Goal: Task Accomplishment & Management: Use online tool/utility

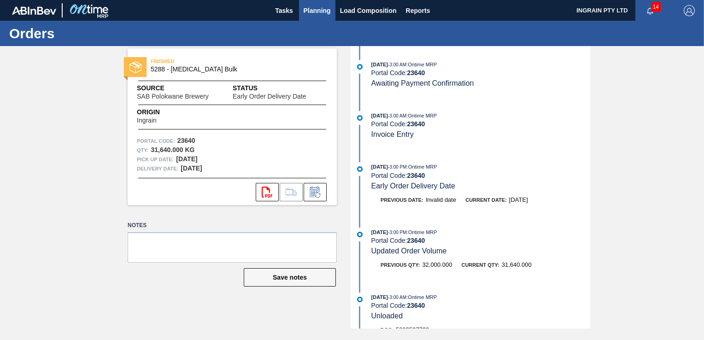
click at [319, 10] on span "Planning" at bounding box center [317, 10] width 27 height 11
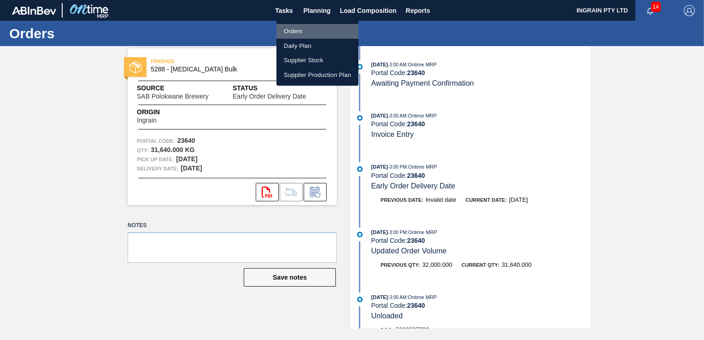
click at [302, 29] on li "Orders" at bounding box center [317, 31] width 82 height 15
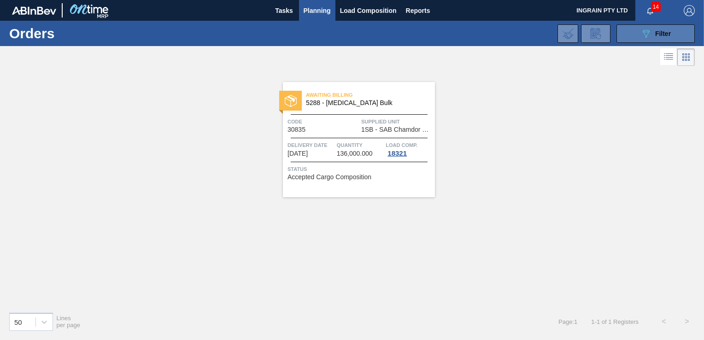
click at [663, 32] on span "Filter" at bounding box center [663, 33] width 16 height 7
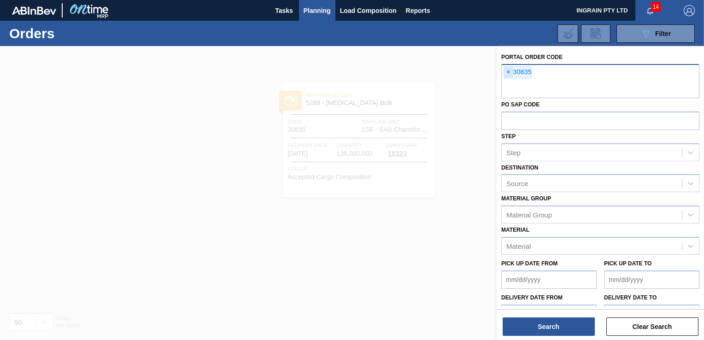
click at [509, 71] on span "×" at bounding box center [508, 72] width 9 height 11
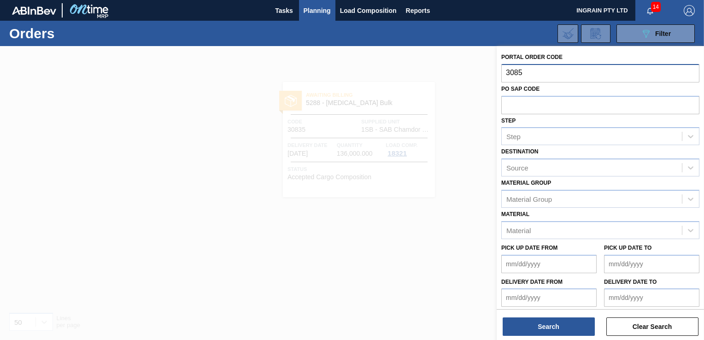
type input "30853"
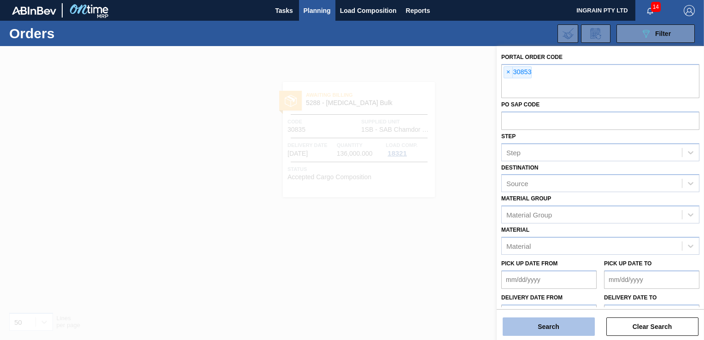
click at [551, 327] on button "Search" at bounding box center [549, 326] width 92 height 18
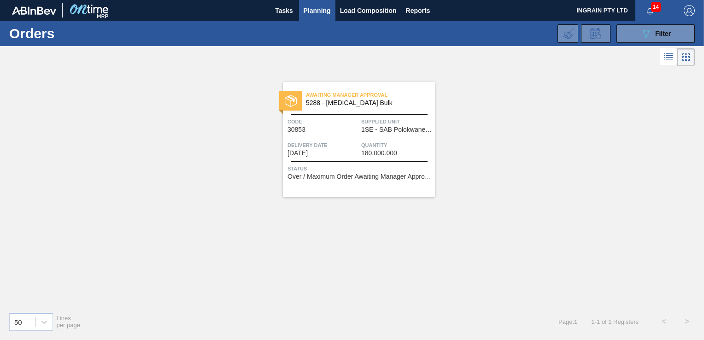
click at [386, 129] on span "1SE - SAB Polokwane Brewery" at bounding box center [396, 129] width 71 height 7
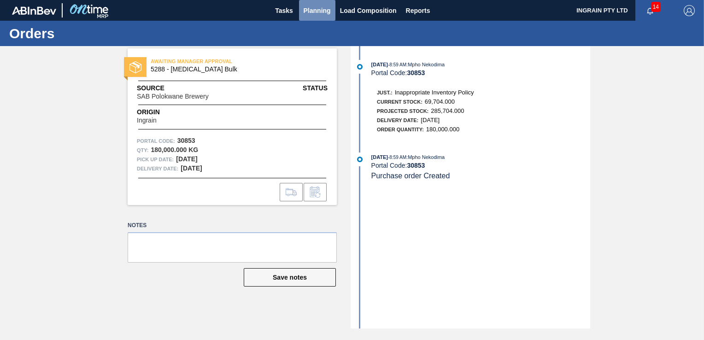
click at [320, 12] on span "Planning" at bounding box center [317, 10] width 27 height 11
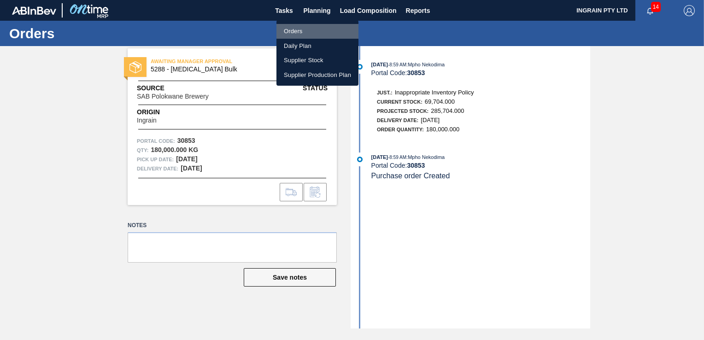
drag, startPoint x: 293, startPoint y: 35, endPoint x: 306, endPoint y: 42, distance: 15.3
click at [293, 35] on li "Orders" at bounding box center [317, 31] width 82 height 15
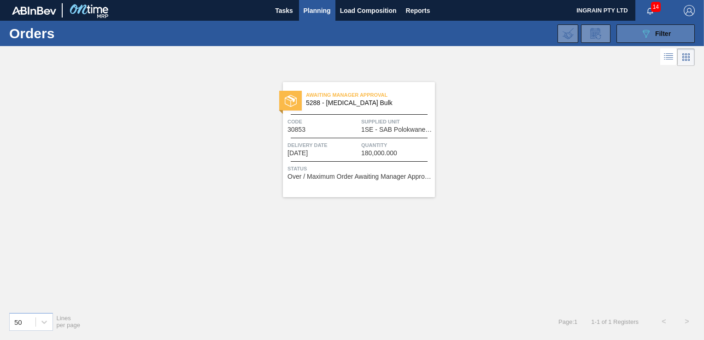
click at [633, 36] on button "089F7B8B-B2A5-4AFE-B5C0-19BA573D28AC Filter" at bounding box center [655, 33] width 78 height 18
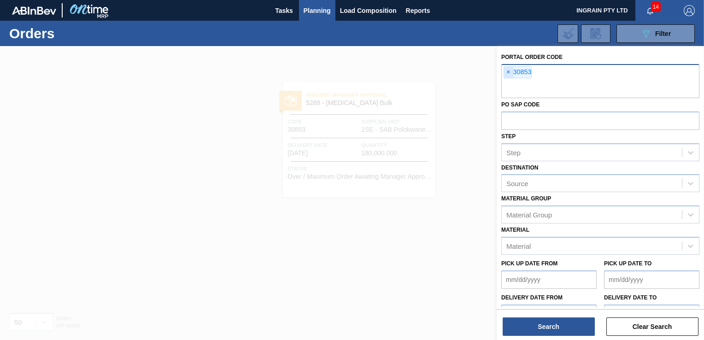
click at [509, 72] on span "×" at bounding box center [508, 72] width 9 height 11
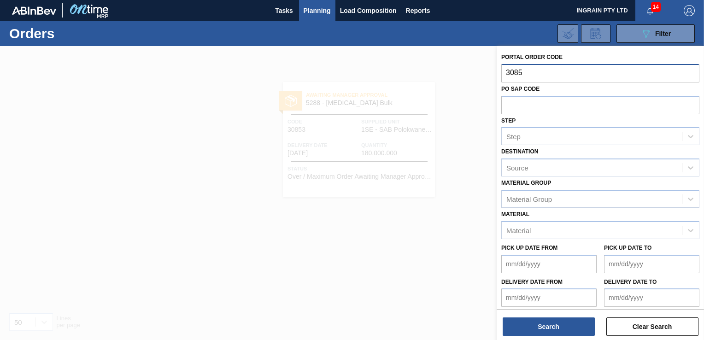
type input "30854"
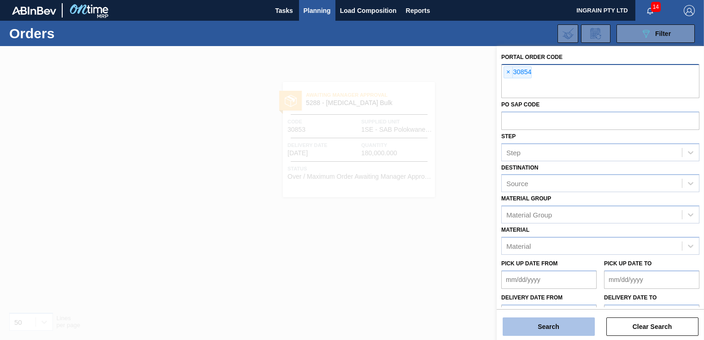
click at [523, 320] on button "Search" at bounding box center [549, 326] width 92 height 18
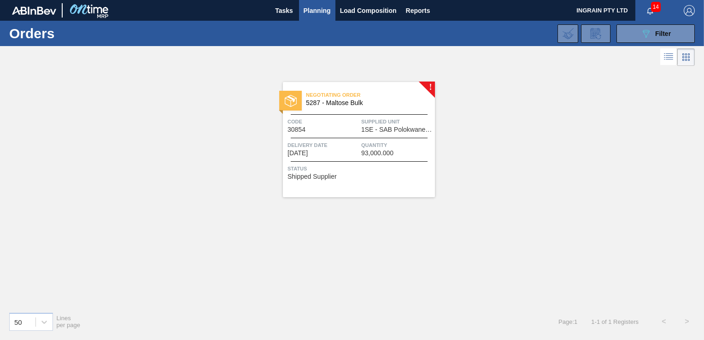
click at [366, 126] on span "1SE - SAB Polokwane Brewery" at bounding box center [396, 129] width 71 height 7
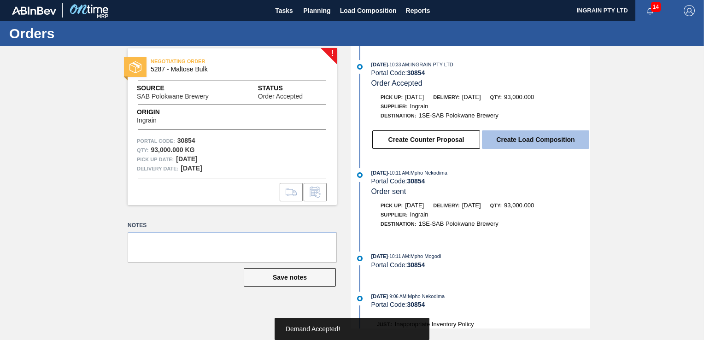
click at [549, 139] on button "Create Load Composition" at bounding box center [535, 139] width 107 height 18
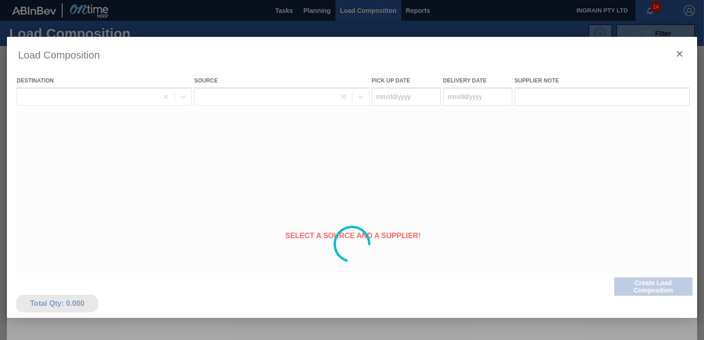
type Date "[DATE]"
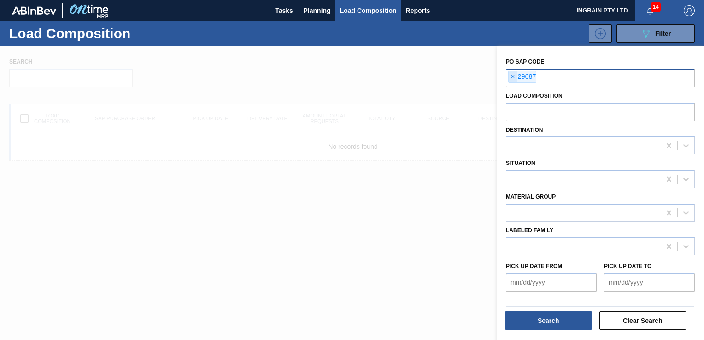
click at [511, 77] on span "×" at bounding box center [513, 76] width 9 height 11
click at [306, 6] on span "Planning" at bounding box center [317, 10] width 27 height 11
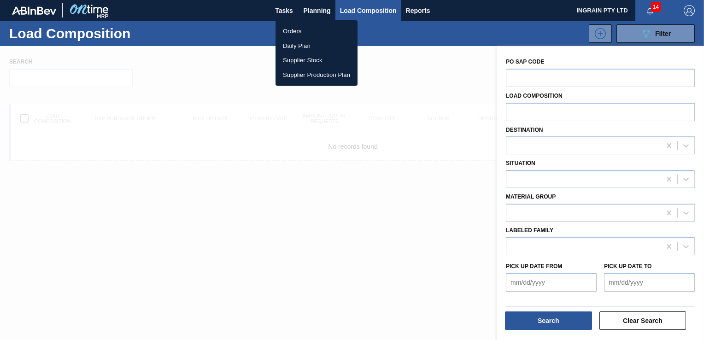
click at [293, 33] on li "Orders" at bounding box center [316, 31] width 82 height 15
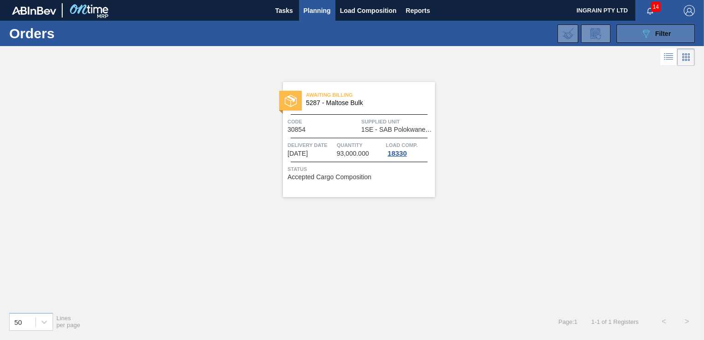
click at [649, 29] on icon "089F7B8B-B2A5-4AFE-B5C0-19BA573D28AC" at bounding box center [645, 33] width 11 height 11
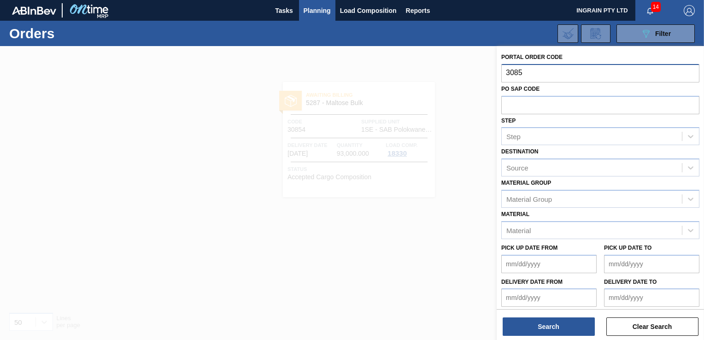
type input "30853"
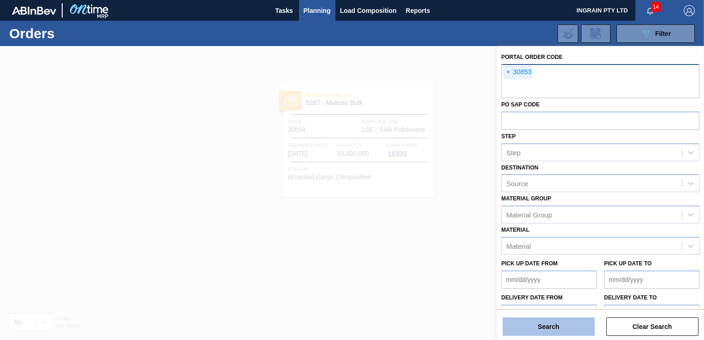
click at [538, 330] on button "Search" at bounding box center [549, 326] width 92 height 18
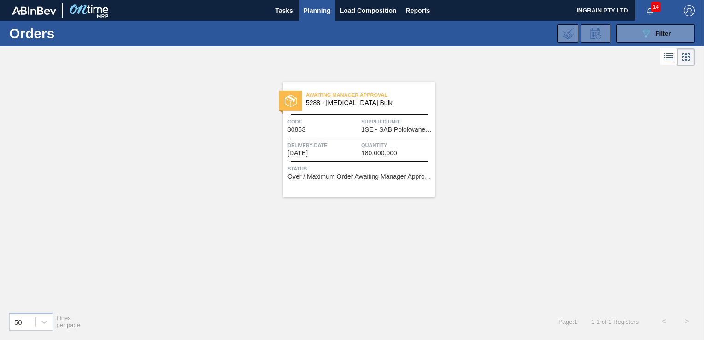
click at [385, 128] on span "1SE - SAB Polokwane Brewery" at bounding box center [396, 129] width 71 height 7
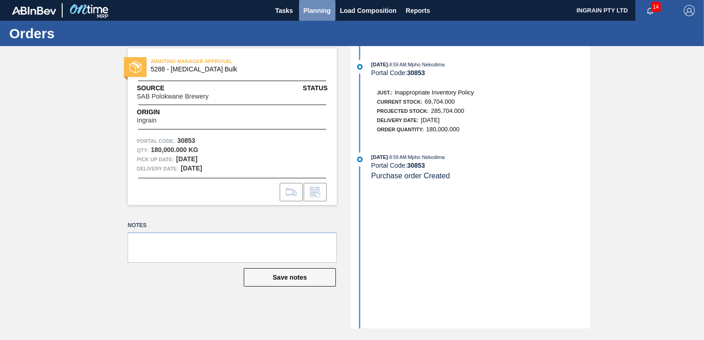
click at [320, 9] on span "Planning" at bounding box center [317, 10] width 27 height 11
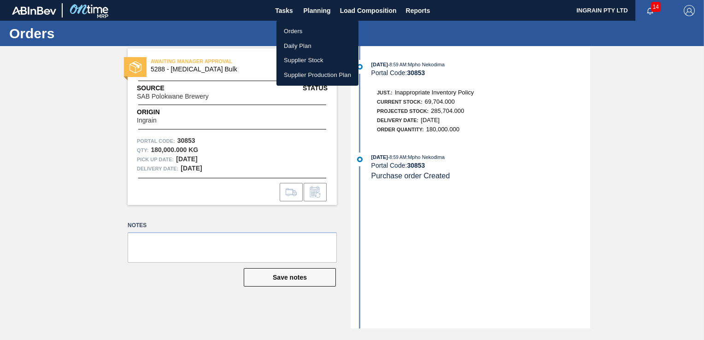
click at [297, 32] on li "Orders" at bounding box center [317, 31] width 82 height 15
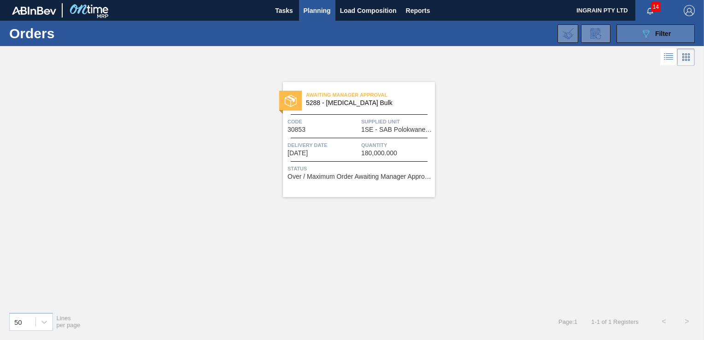
click at [644, 35] on icon "089F7B8B-B2A5-4AFE-B5C0-19BA573D28AC" at bounding box center [645, 33] width 11 height 11
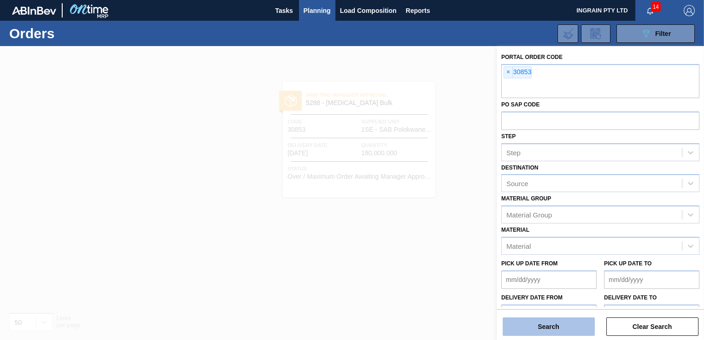
click at [551, 324] on button "Search" at bounding box center [549, 326] width 92 height 18
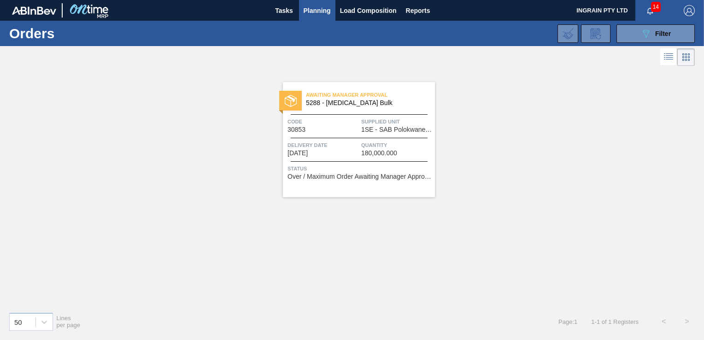
click at [372, 138] on div at bounding box center [359, 138] width 137 height 0
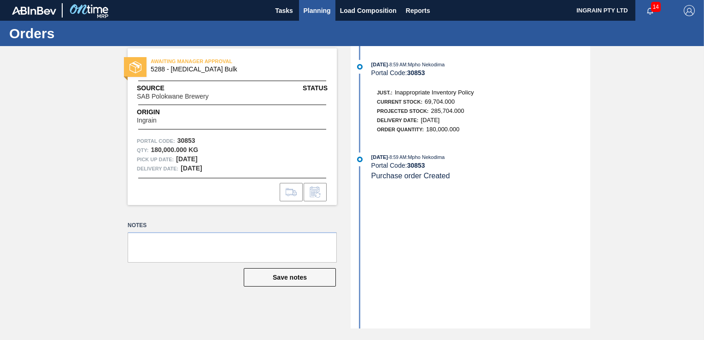
click at [309, 10] on span "Planning" at bounding box center [317, 10] width 27 height 11
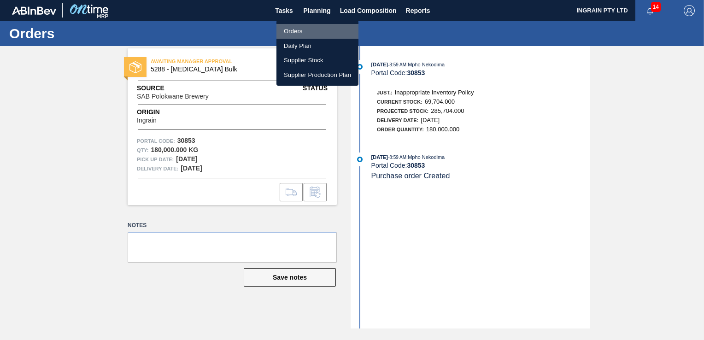
click at [300, 33] on li "Orders" at bounding box center [317, 31] width 82 height 15
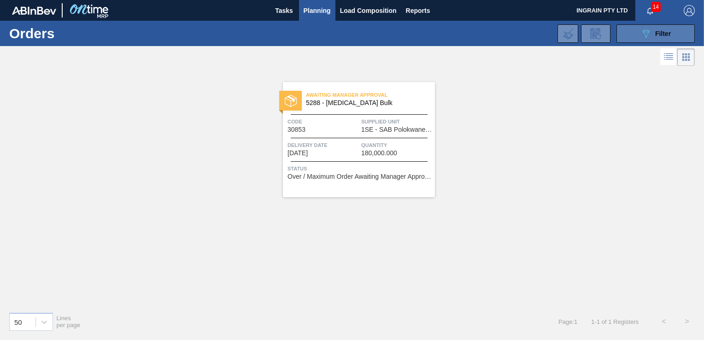
click at [658, 36] on span "Filter" at bounding box center [663, 33] width 16 height 7
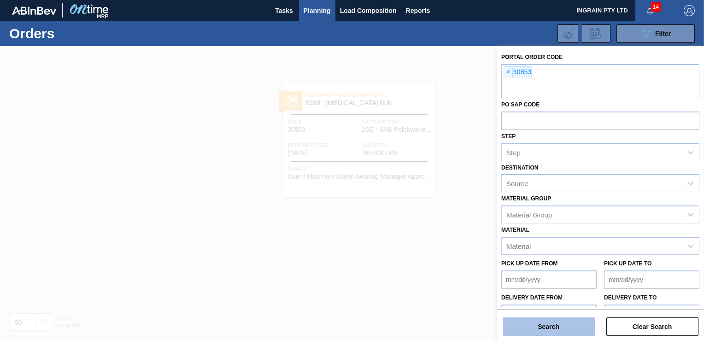
click at [570, 324] on button "Search" at bounding box center [549, 326] width 92 height 18
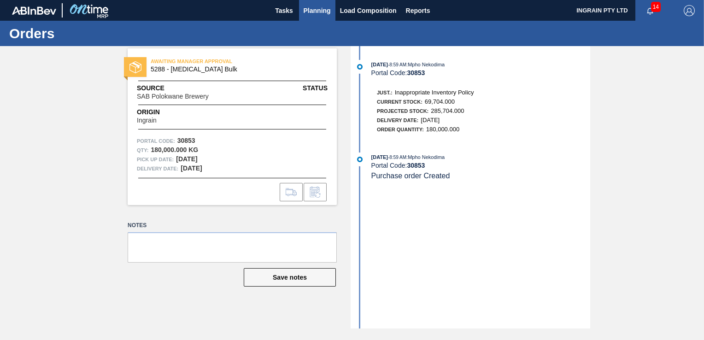
click at [316, 11] on span "Planning" at bounding box center [317, 10] width 27 height 11
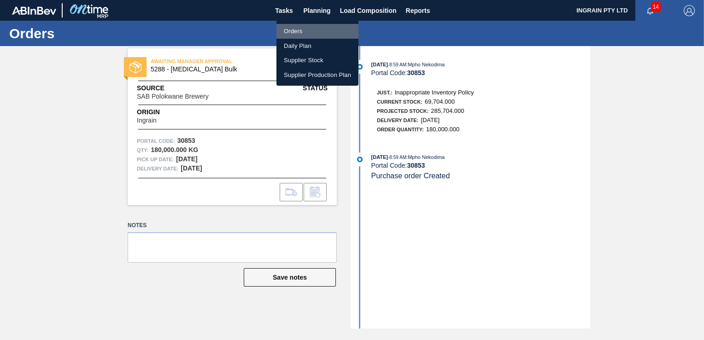
click at [302, 35] on li "Orders" at bounding box center [317, 31] width 82 height 15
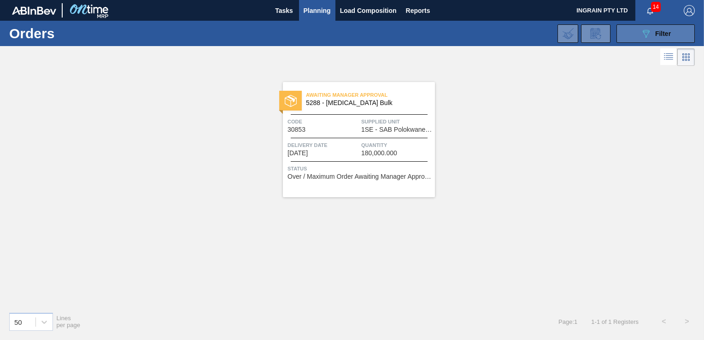
click at [672, 32] on button "089F7B8B-B2A5-4AFE-B5C0-19BA573D28AC Filter" at bounding box center [655, 33] width 78 height 18
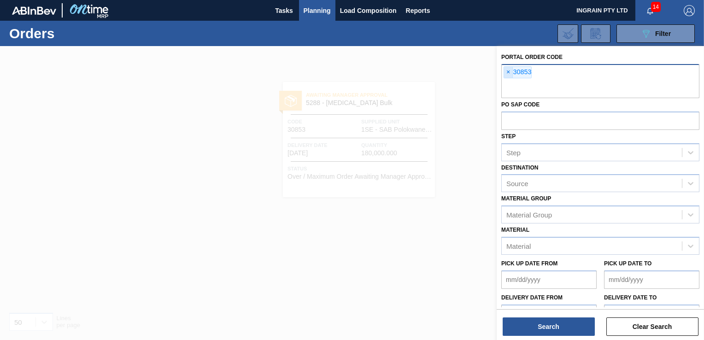
click at [506, 73] on span "×" at bounding box center [508, 72] width 9 height 11
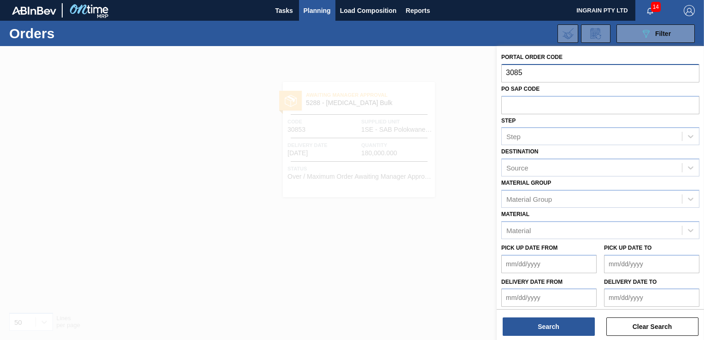
type input "30853"
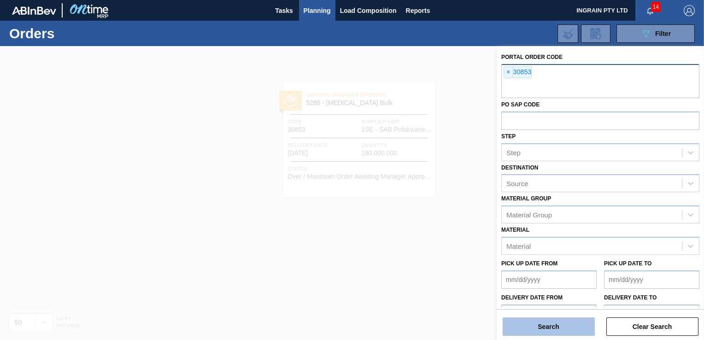
click at [545, 322] on button "Search" at bounding box center [549, 326] width 92 height 18
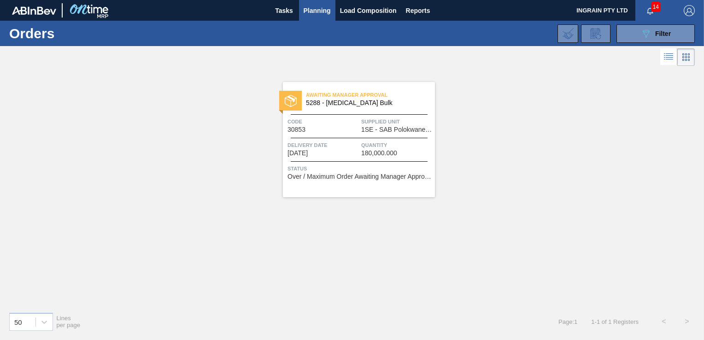
click at [398, 143] on span "Quantity" at bounding box center [396, 144] width 71 height 9
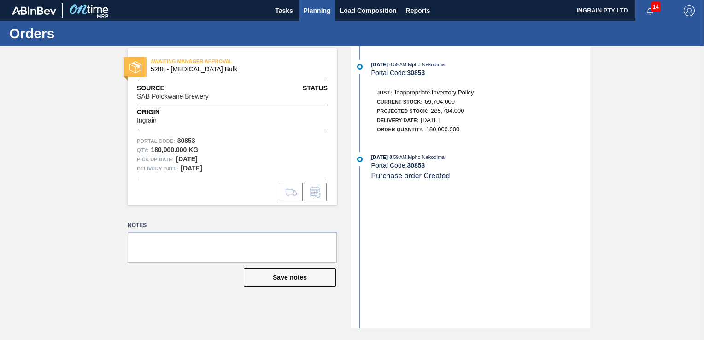
click at [308, 6] on span "Planning" at bounding box center [317, 10] width 27 height 11
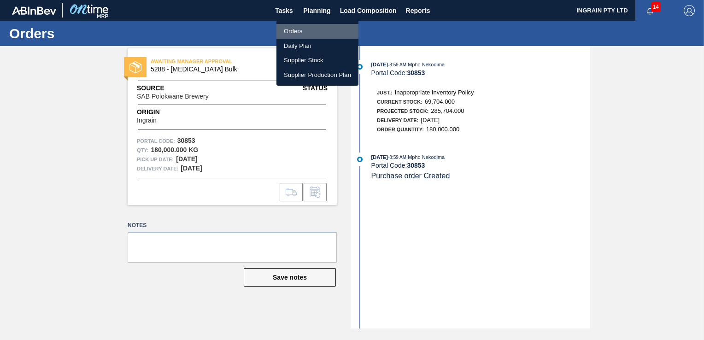
click at [300, 29] on li "Orders" at bounding box center [317, 31] width 82 height 15
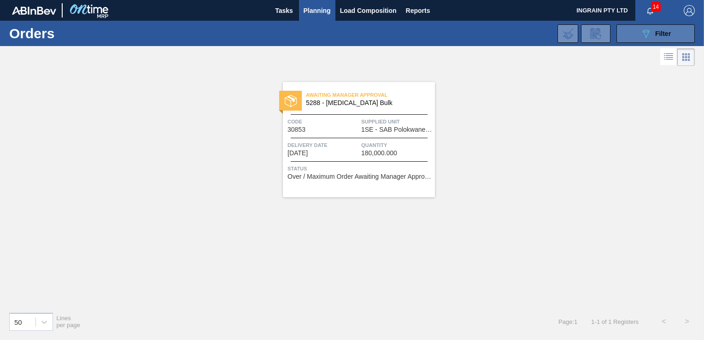
click at [626, 35] on button "089F7B8B-B2A5-4AFE-B5C0-19BA573D28AC Filter" at bounding box center [655, 33] width 78 height 18
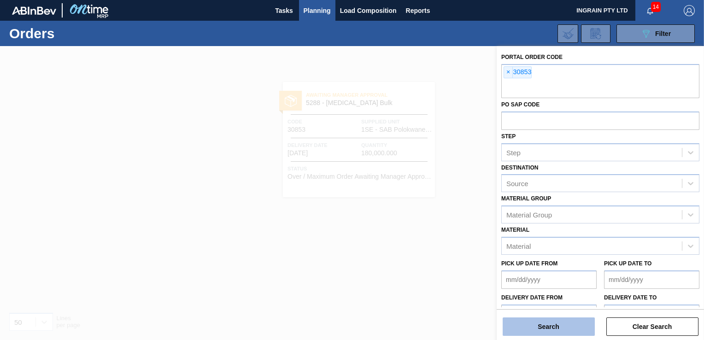
click at [514, 323] on button "Search" at bounding box center [549, 326] width 92 height 18
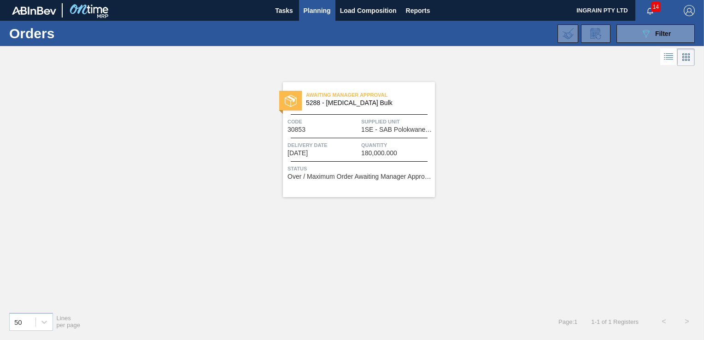
click at [315, 111] on div "Awaiting Manager Approval 5288 - [MEDICAL_DATA] Bulk Code 30853 Supplied Unit 1…" at bounding box center [359, 139] width 152 height 115
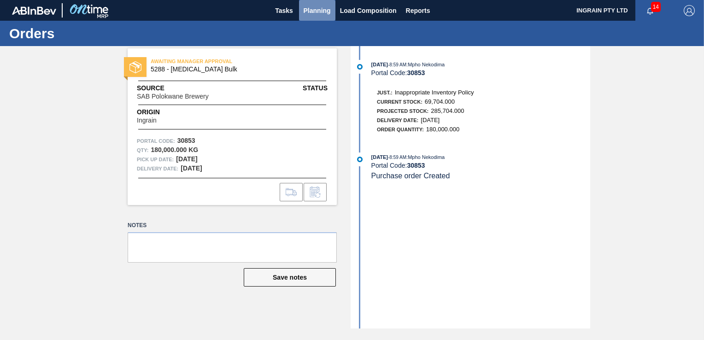
click at [322, 6] on span "Planning" at bounding box center [317, 10] width 27 height 11
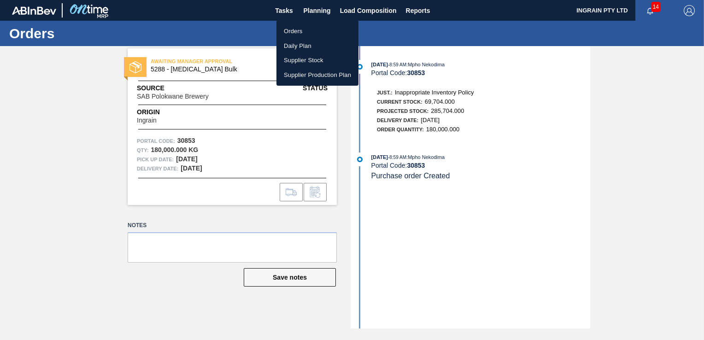
click at [302, 32] on li "Orders" at bounding box center [317, 31] width 82 height 15
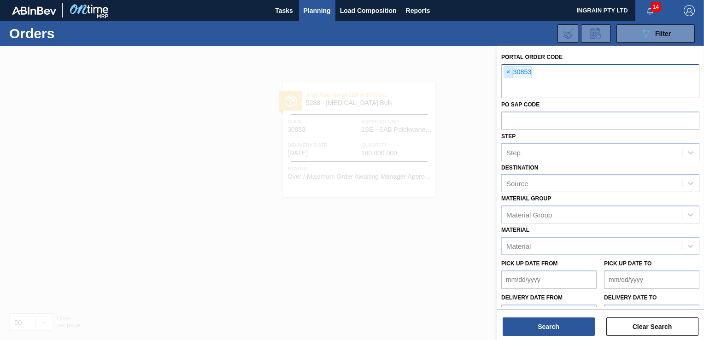
click at [507, 73] on span "×" at bounding box center [508, 72] width 9 height 11
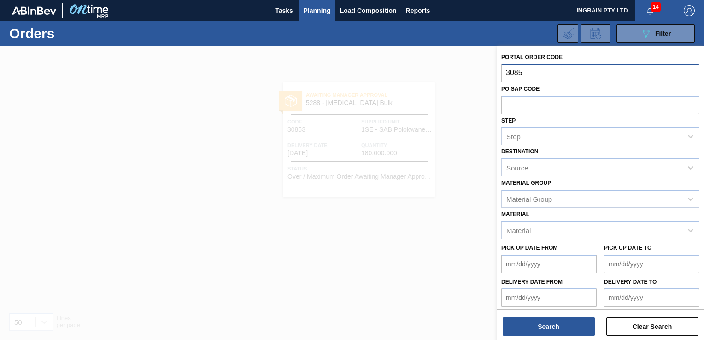
type input "30853"
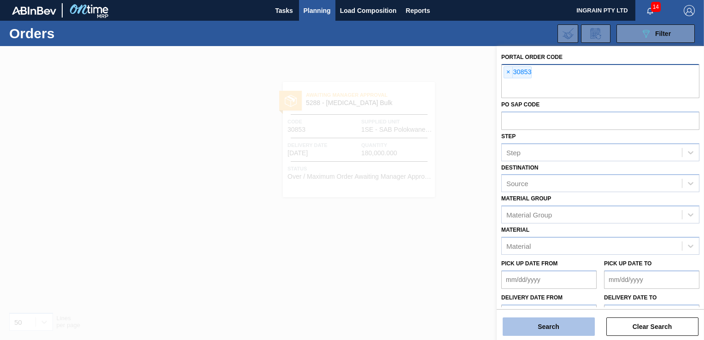
click at [523, 323] on button "Search" at bounding box center [549, 326] width 92 height 18
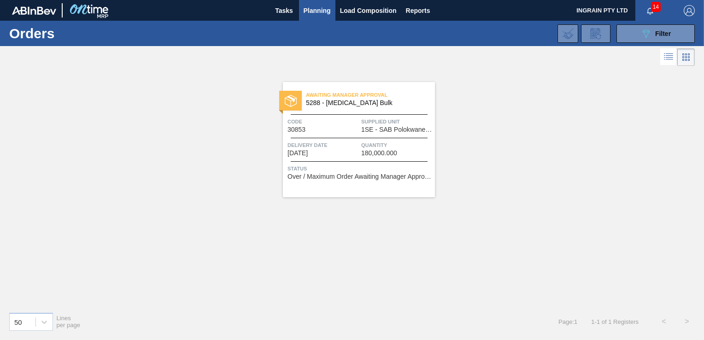
click at [392, 114] on div at bounding box center [359, 114] width 137 height 0
